Goal: Task Accomplishment & Management: Complete application form

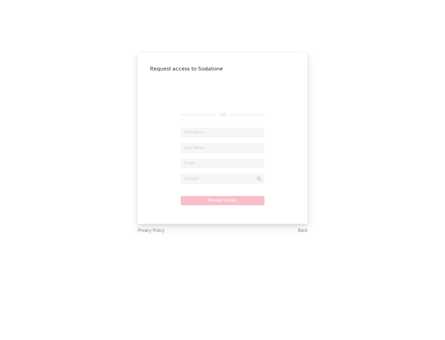
click at [223, 132] on input "text" at bounding box center [222, 132] width 83 height 9
type input "[PERSON_NAME]"
click at [223, 148] on input "text" at bounding box center [222, 147] width 83 height 9
type input "[PERSON_NAME]"
click at [223, 163] on input "text" at bounding box center [222, 163] width 83 height 9
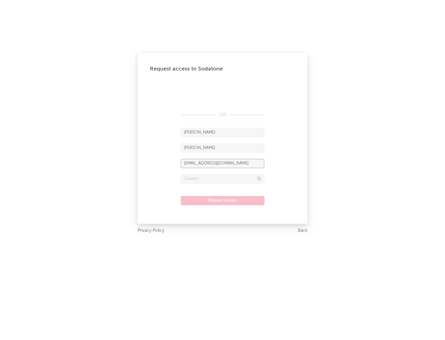
type input "[EMAIL_ADDRESS][DOMAIN_NAME]"
click at [223, 179] on input "text" at bounding box center [222, 178] width 83 height 9
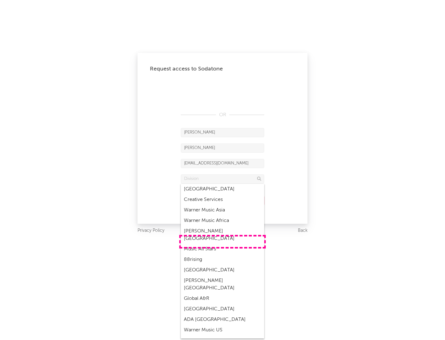
click at [223, 244] on div "Music All Stars" at bounding box center [222, 249] width 83 height 11
type input "Music All Stars"
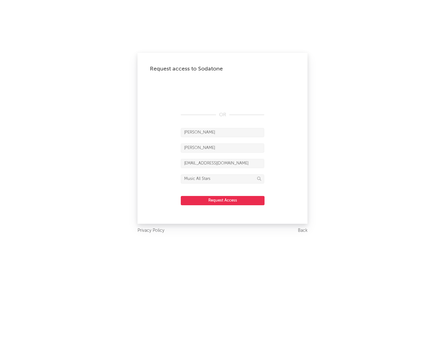
click at [223, 200] on button "Request Access" at bounding box center [223, 200] width 84 height 9
